Goal: Task Accomplishment & Management: Use online tool/utility

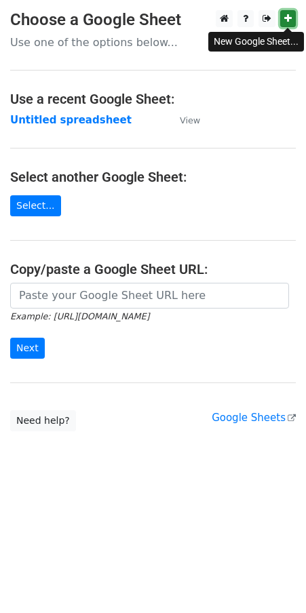
click at [293, 15] on link at bounding box center [288, 18] width 16 height 17
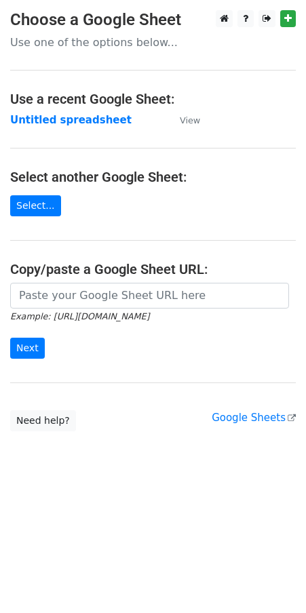
click at [31, 190] on main "Choose a Google Sheet Use one of the options below... Use a recent Google Sheet…" at bounding box center [153, 220] width 306 height 421
click at [28, 207] on link "Select..." at bounding box center [35, 205] width 51 height 21
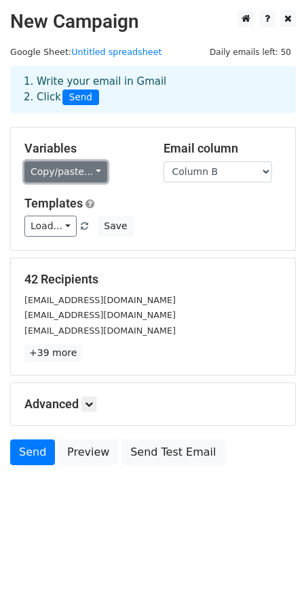
click at [89, 169] on link "Copy/paste..." at bounding box center [65, 171] width 83 height 21
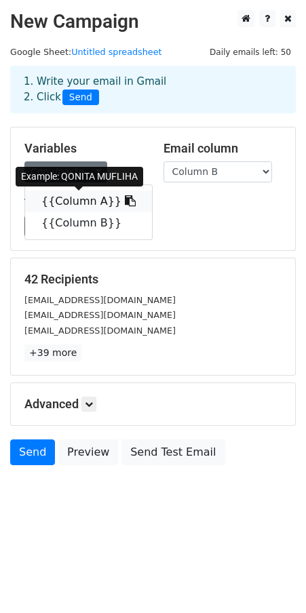
click at [125, 201] on icon at bounding box center [130, 200] width 11 height 11
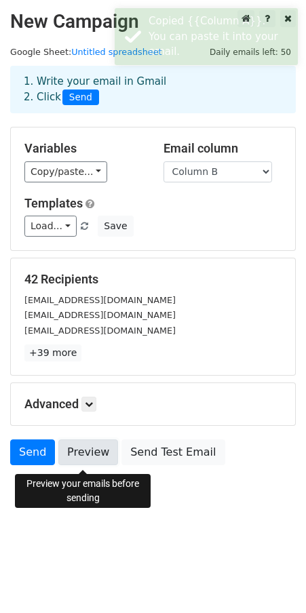
click at [58, 465] on link "Preview" at bounding box center [88, 452] width 60 height 26
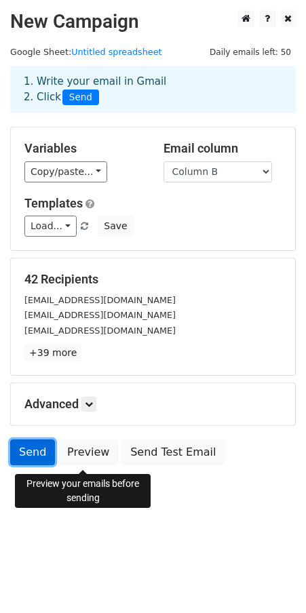
click at [43, 456] on link "Send" at bounding box center [32, 452] width 45 height 26
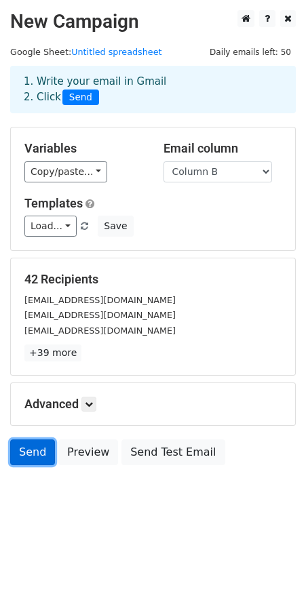
click at [43, 456] on link "Send" at bounding box center [32, 452] width 45 height 26
click at [27, 462] on link "Send" at bounding box center [32, 452] width 45 height 26
